Goal: Contribute content: Add original content to the website for others to see

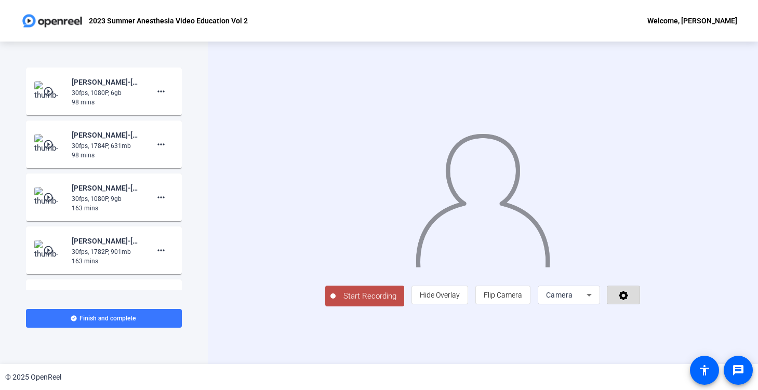
click at [628, 300] on icon at bounding box center [622, 295] width 9 height 9
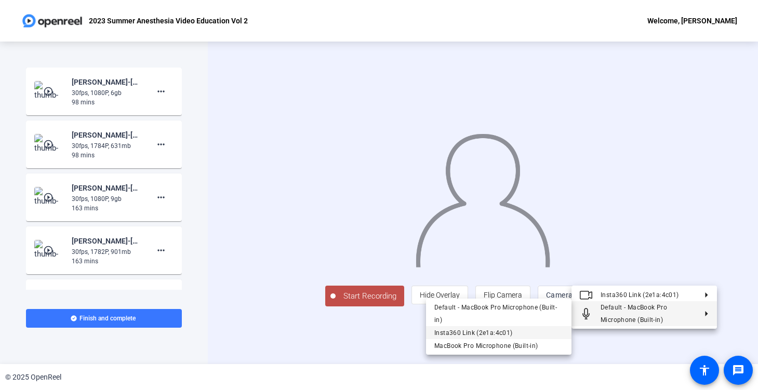
click at [503, 327] on span "Insta360 Link (2e1a:4c01)" at bounding box center [498, 333] width 129 height 12
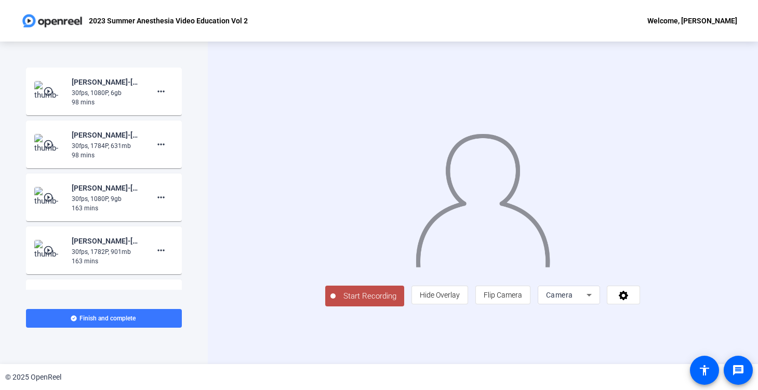
click at [595, 301] on icon at bounding box center [589, 295] width 12 height 12
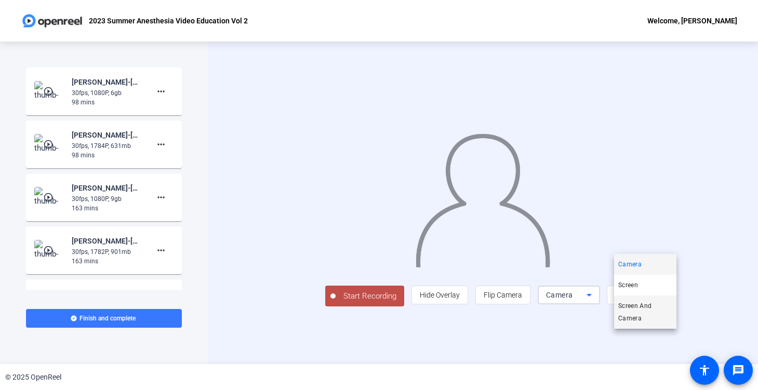
click at [651, 312] on span "Screen And Camera" at bounding box center [645, 312] width 54 height 25
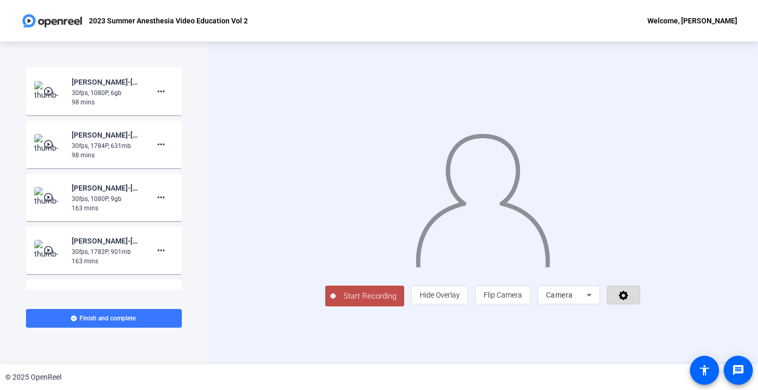
click at [628, 300] on icon at bounding box center [622, 295] width 9 height 9
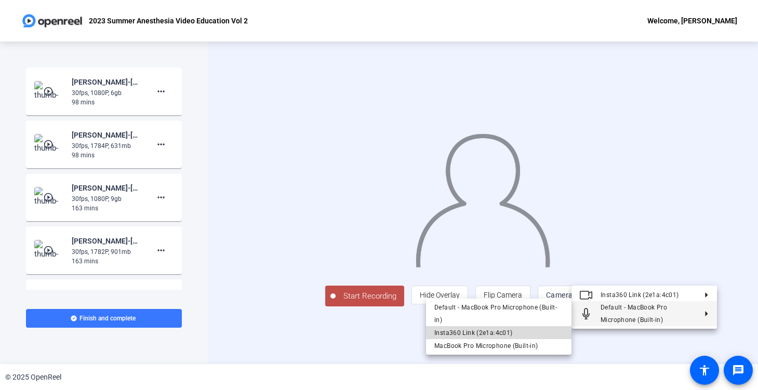
click at [487, 332] on span "Insta360 Link (2e1a:4c01)" at bounding box center [473, 332] width 78 height 7
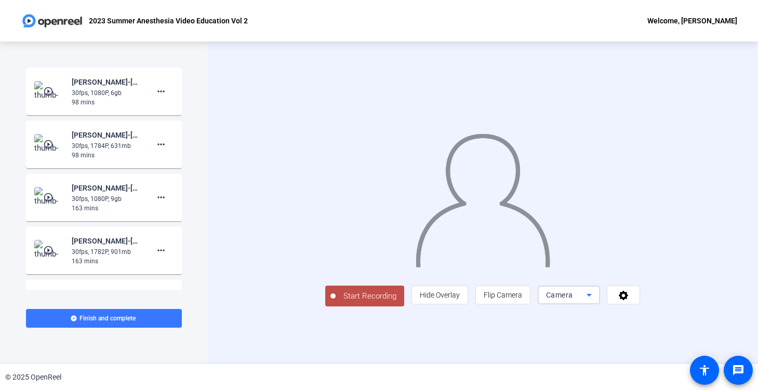
click at [591, 297] on icon at bounding box center [588, 295] width 5 height 3
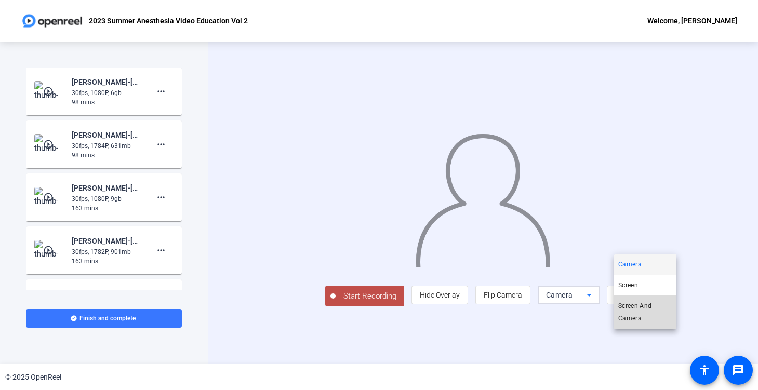
click at [650, 316] on span "Screen And Camera" at bounding box center [645, 312] width 54 height 25
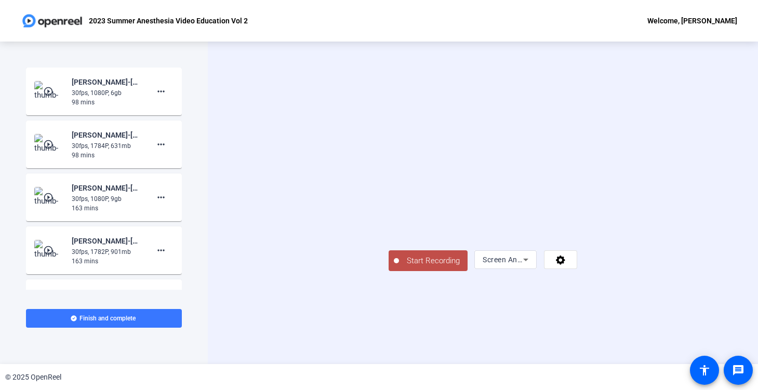
click at [399, 267] on span "Start Recording" at bounding box center [433, 261] width 69 height 12
